Goal: Check status

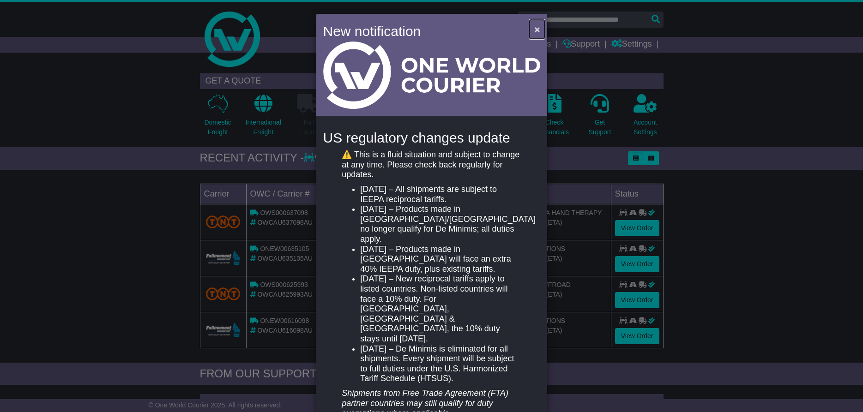
click at [535, 29] on span "×" at bounding box center [537, 29] width 6 height 11
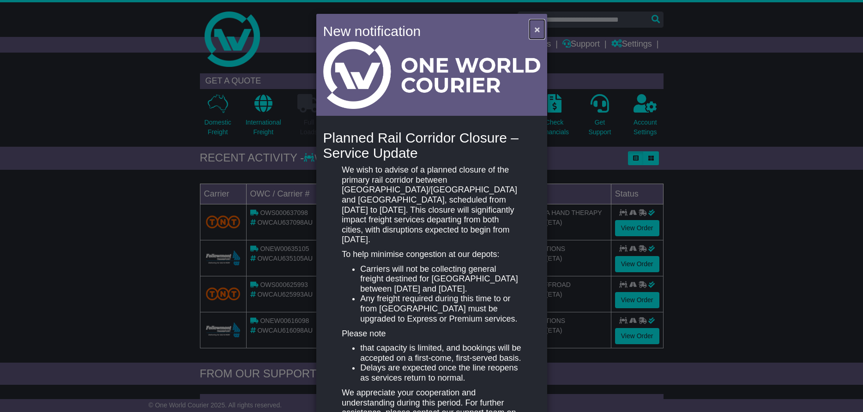
click at [540, 31] on button "×" at bounding box center [537, 29] width 15 height 19
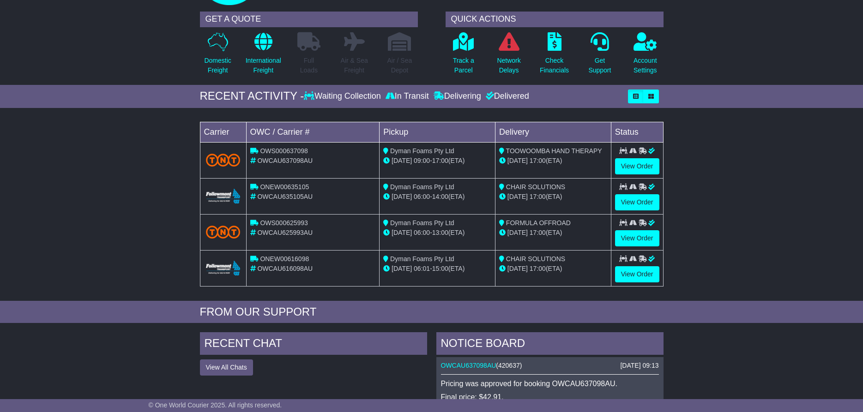
scroll to position [47, 0]
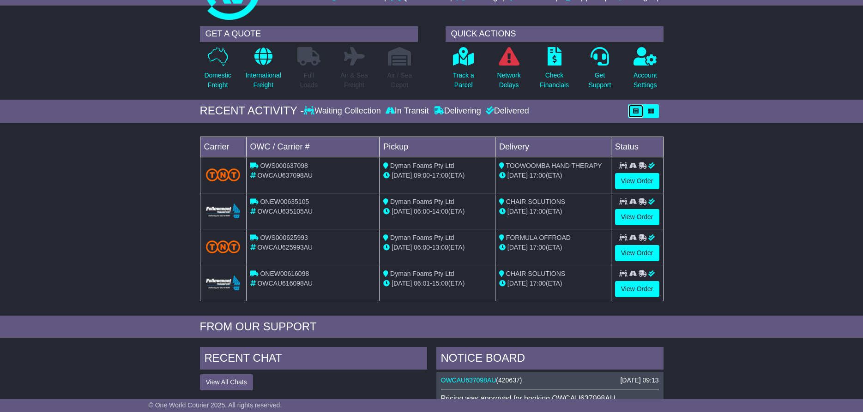
click at [637, 112] on icon "button" at bounding box center [636, 111] width 6 height 6
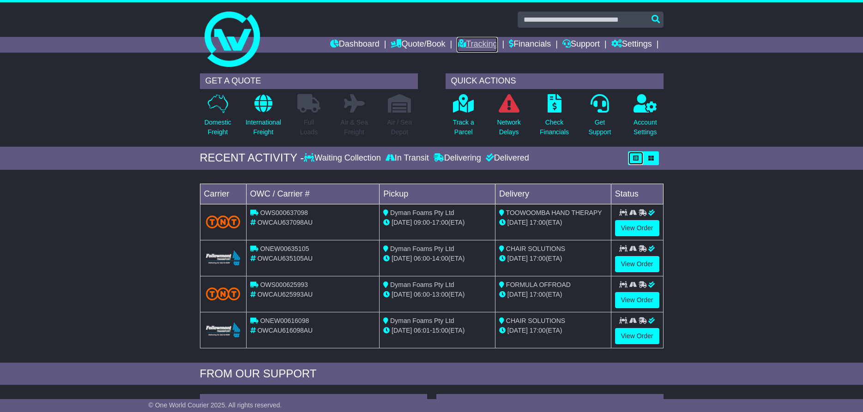
click at [480, 46] on link "Tracking" at bounding box center [477, 45] width 41 height 16
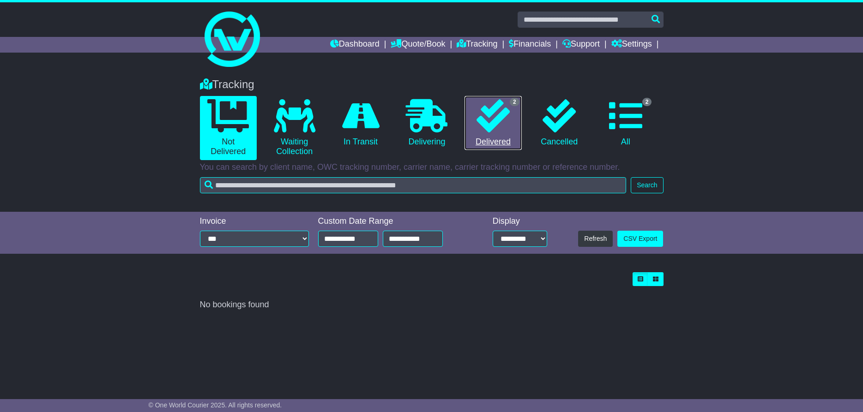
click at [516, 115] on link "2 Delivered" at bounding box center [492, 123] width 57 height 54
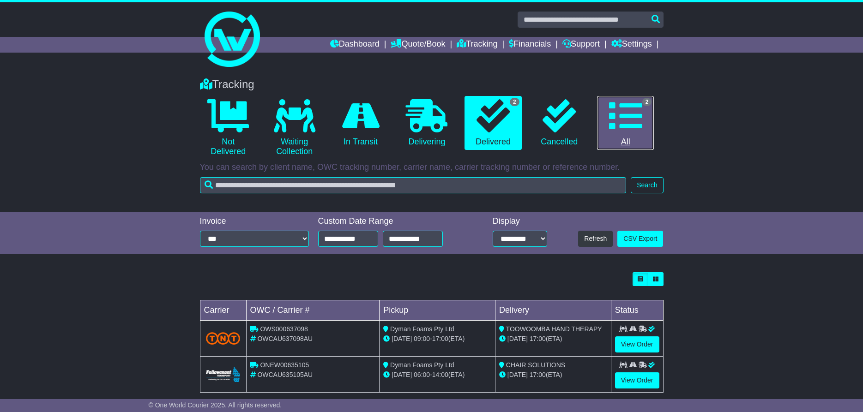
click at [625, 107] on icon at bounding box center [625, 115] width 33 height 33
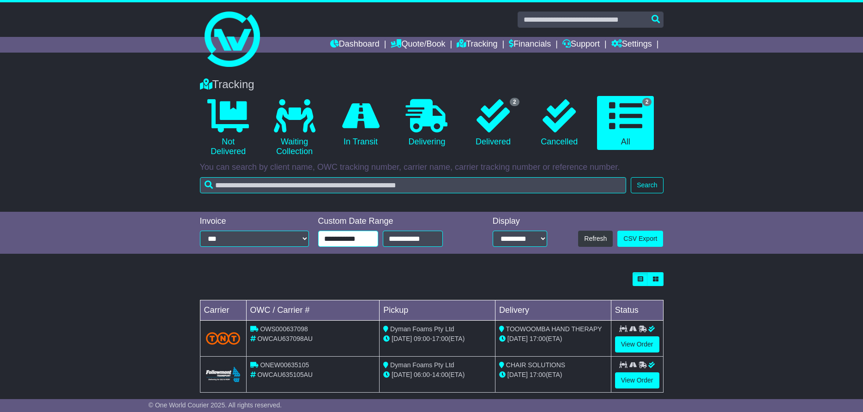
click at [350, 242] on input "**********" at bounding box center [348, 239] width 60 height 16
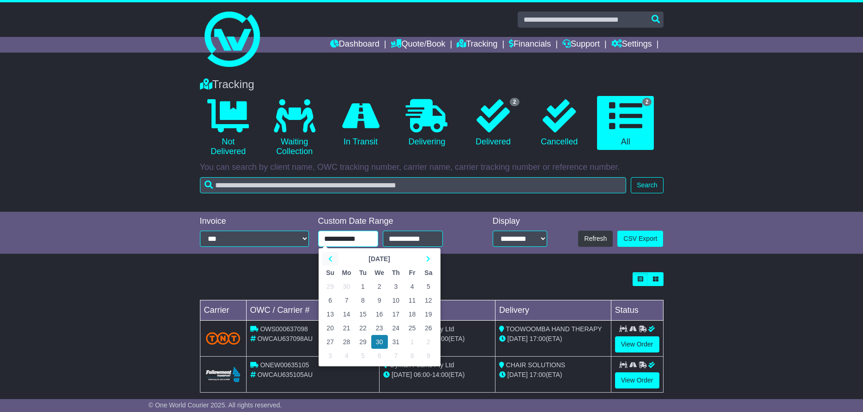
click at [327, 261] on th at bounding box center [330, 259] width 16 height 14
click at [329, 289] on td "1" at bounding box center [330, 287] width 16 height 14
type input "**********"
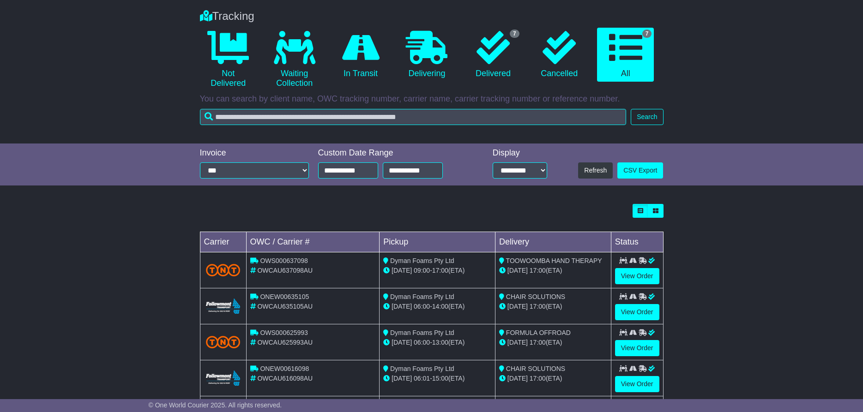
scroll to position [94, 0]
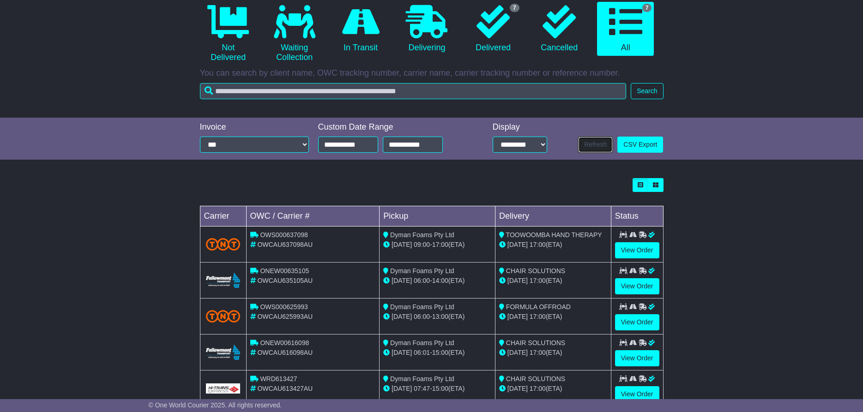
click at [587, 143] on button "Refresh" at bounding box center [595, 145] width 35 height 16
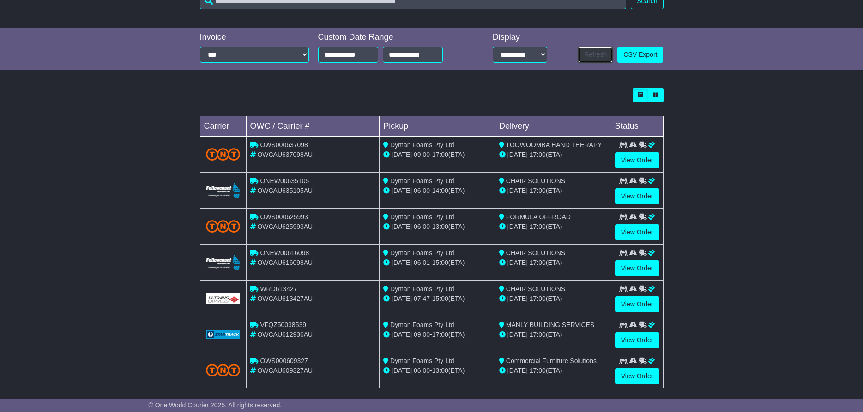
scroll to position [188, 0]
